Goal: Task Accomplishment & Management: Manage account settings

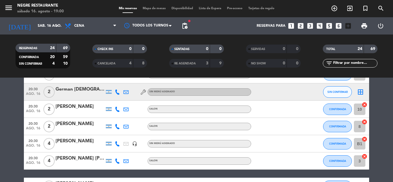
scroll to position [144, 0]
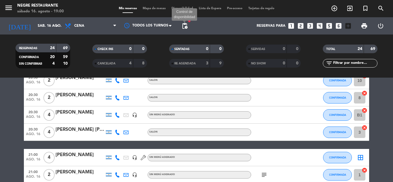
click at [185, 28] on span "pending_actions" at bounding box center [184, 25] width 7 height 7
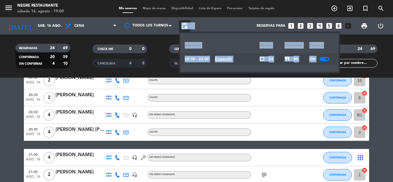
click at [232, 60] on u "Expandir" at bounding box center [223, 59] width 17 height 5
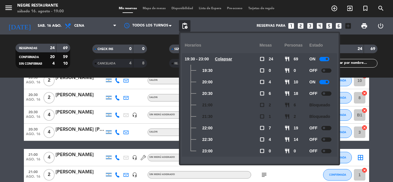
click at [327, 84] on div at bounding box center [324, 82] width 10 height 4
click at [237, 22] on div "Reservas para looks_one looks_two looks_3 looks_4 looks_5 looks_6 add_box" at bounding box center [271, 25] width 163 height 17
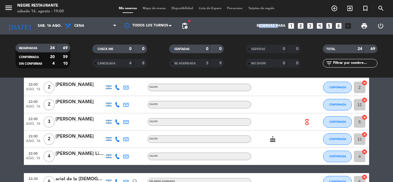
scroll to position [287, 0]
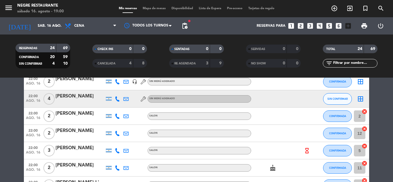
click at [86, 98] on div "[PERSON_NAME]" at bounding box center [79, 96] width 49 height 7
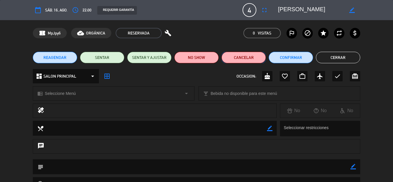
click at [240, 59] on button "Cancelar" at bounding box center [243, 57] width 44 height 11
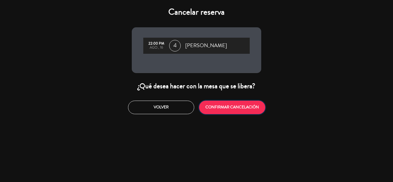
click at [234, 110] on button "CONFIRMAR CANCELACIÓN" at bounding box center [232, 108] width 66 height 14
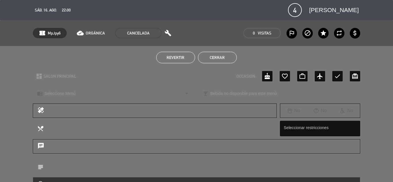
click at [212, 60] on button "Cerrar" at bounding box center [217, 57] width 39 height 11
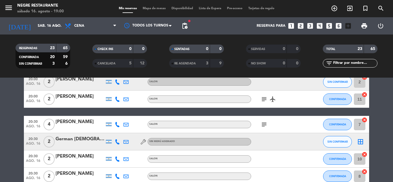
scroll to position [57, 0]
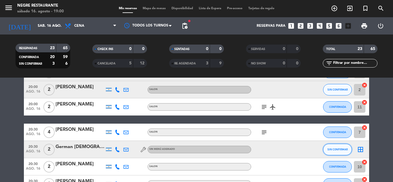
click at [332, 149] on span "SIN CONFIRMAR" at bounding box center [337, 149] width 20 height 3
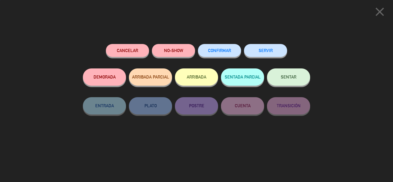
click at [138, 48] on button "Cancelar" at bounding box center [127, 50] width 43 height 13
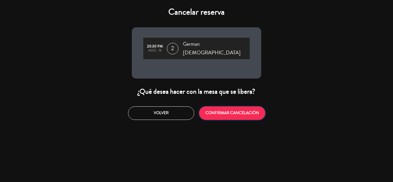
click at [224, 110] on button "CONFIRMAR CANCELACIÓN" at bounding box center [232, 113] width 66 height 14
click at [0, 0] on div at bounding box center [0, 0] width 0 height 0
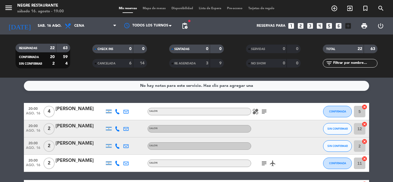
scroll to position [0, 0]
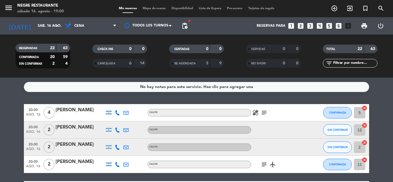
click at [258, 113] on icon "healing" at bounding box center [255, 112] width 7 height 7
click at [264, 113] on icon "subject" at bounding box center [263, 112] width 7 height 7
